Goal: Find specific page/section: Find specific page/section

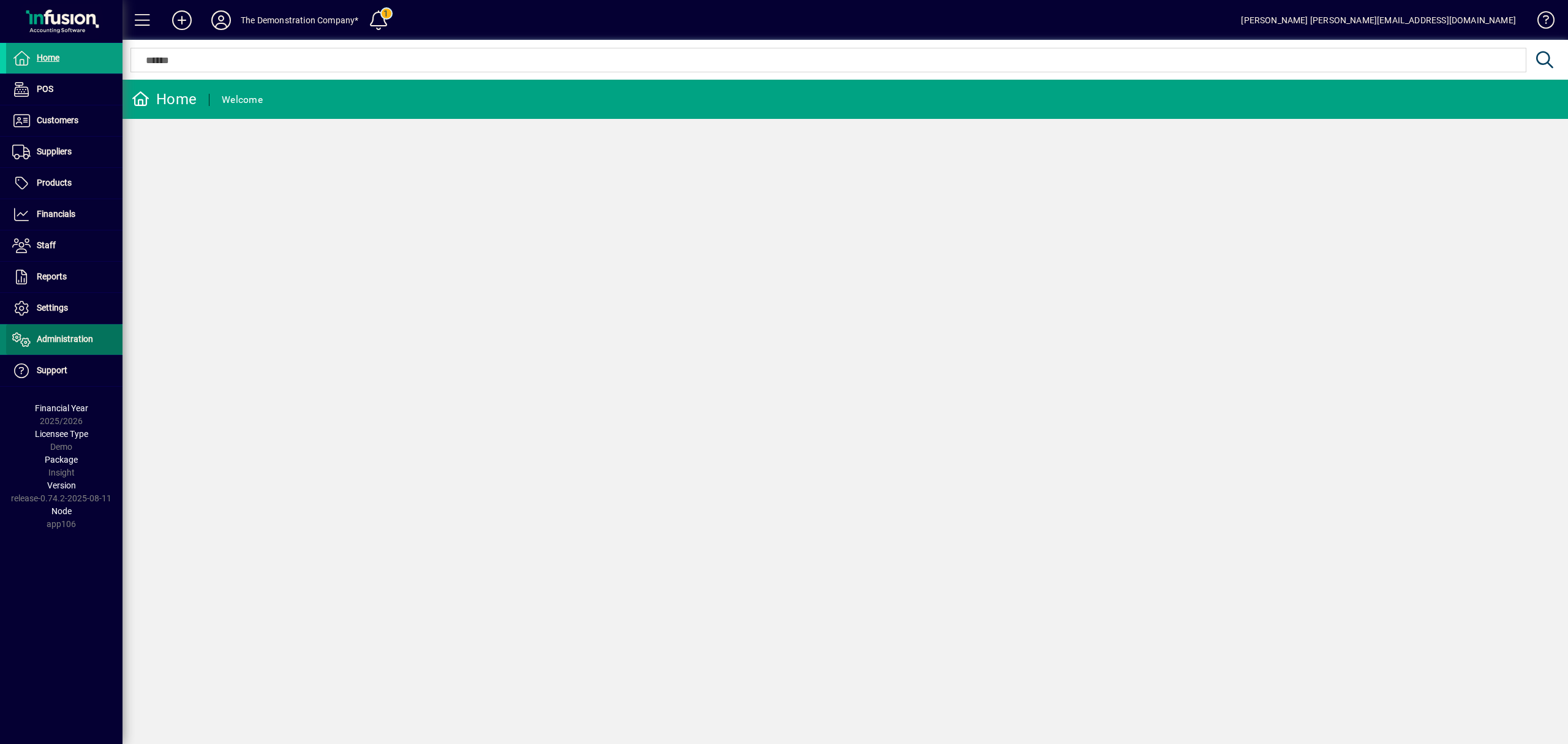
click at [54, 339] on span "Administration" at bounding box center [65, 339] width 57 height 10
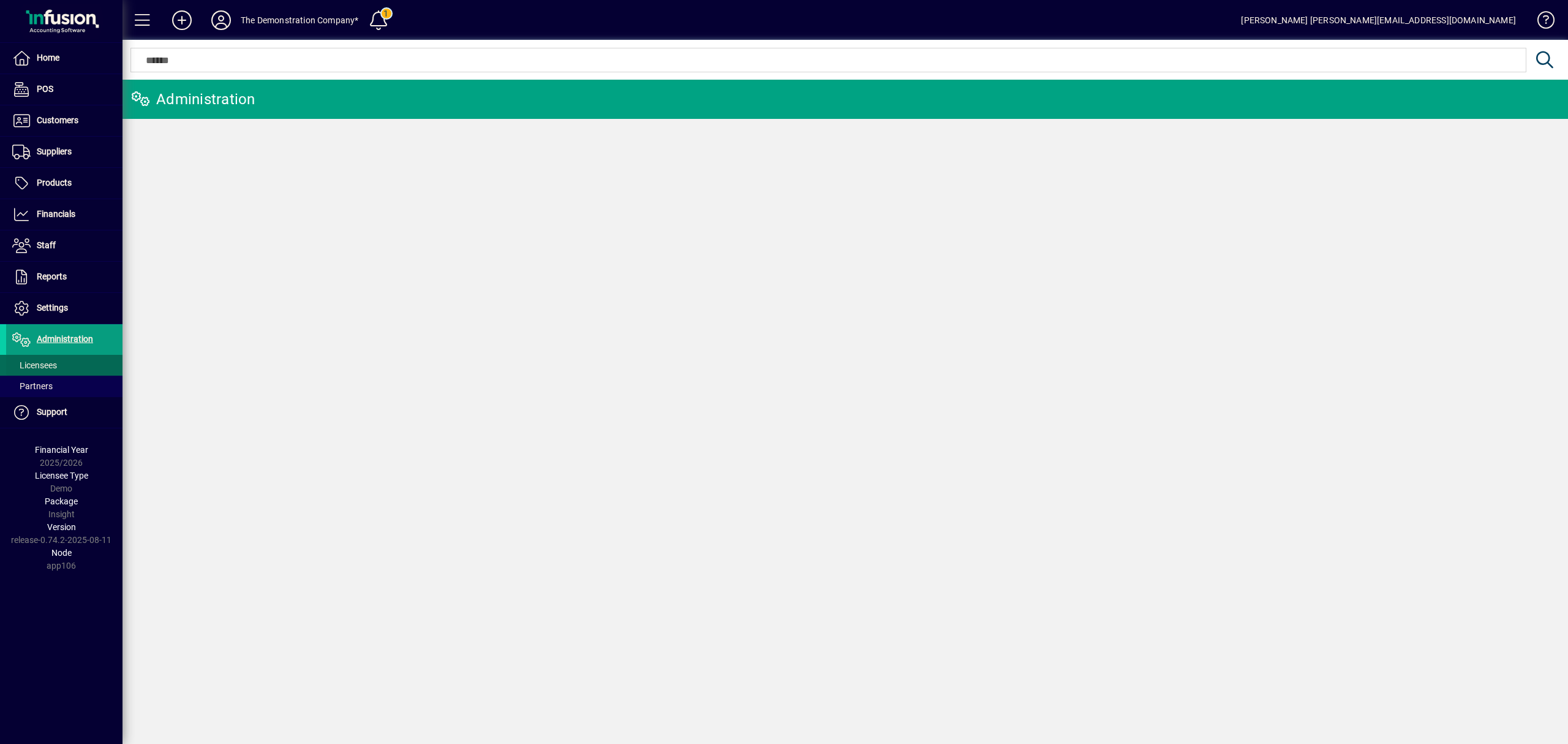
click at [55, 362] on span "Licensees" at bounding box center [34, 365] width 44 height 10
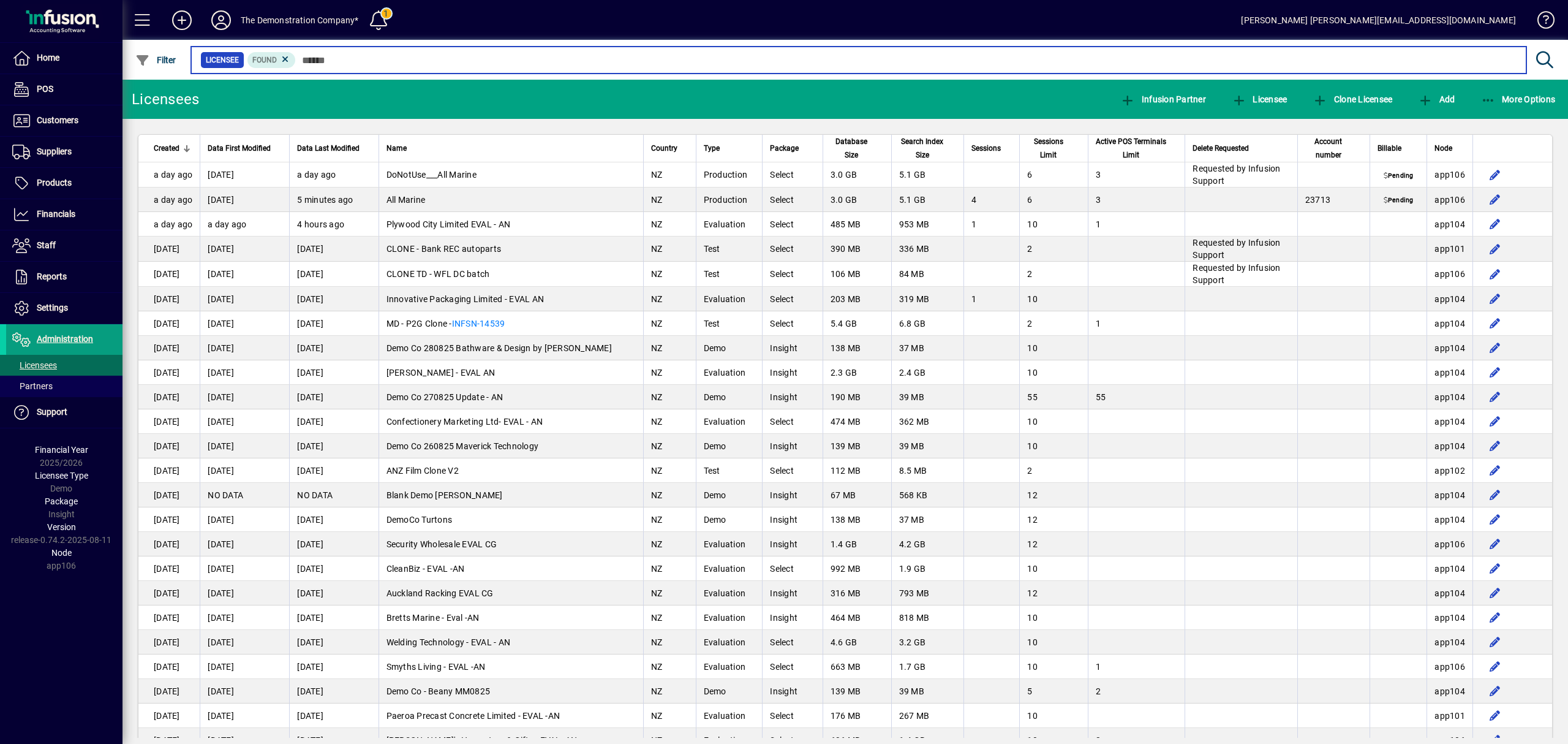
click at [314, 55] on input "text" at bounding box center [906, 59] width 1221 height 17
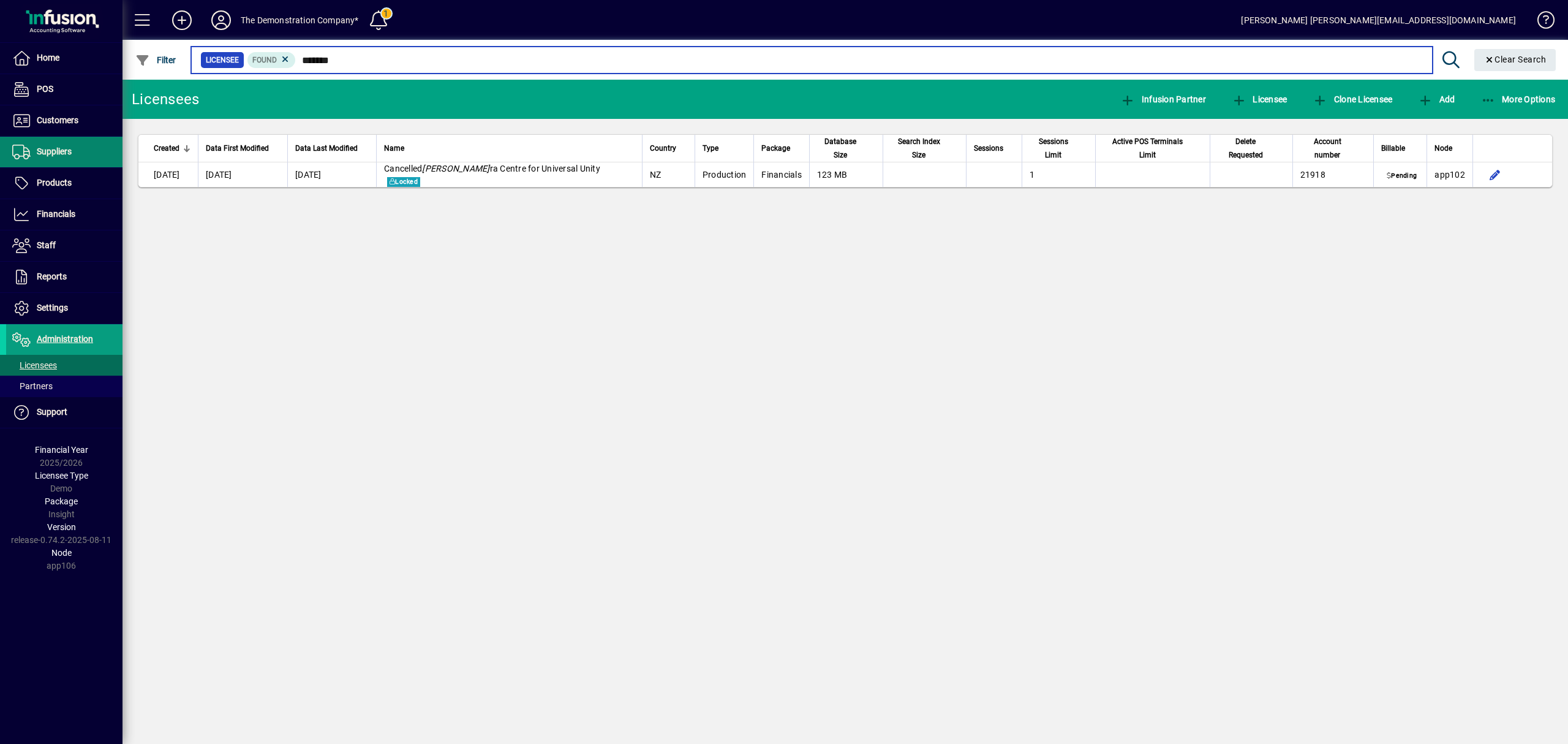
type input "*******"
